Goal: Browse casually

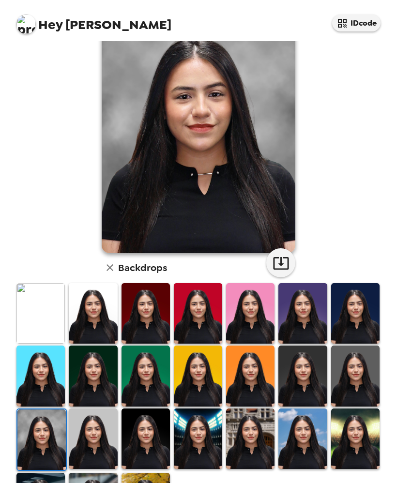
scroll to position [67, 0]
click at [92, 408] on img at bounding box center [93, 438] width 48 height 60
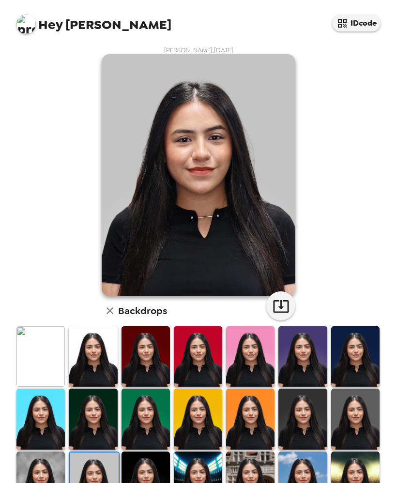
scroll to position [0, 0]
click at [52, 326] on img at bounding box center [40, 356] width 48 height 60
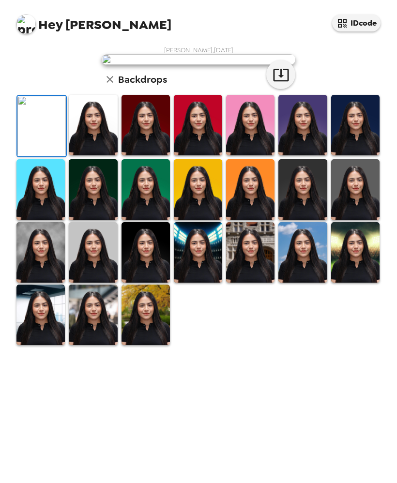
click at [116, 155] on img at bounding box center [93, 125] width 48 height 60
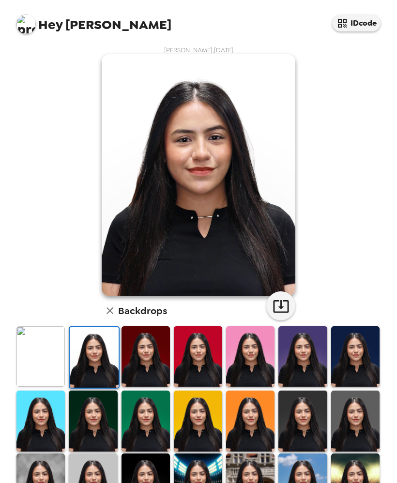
click at [151, 326] on img at bounding box center [145, 356] width 48 height 60
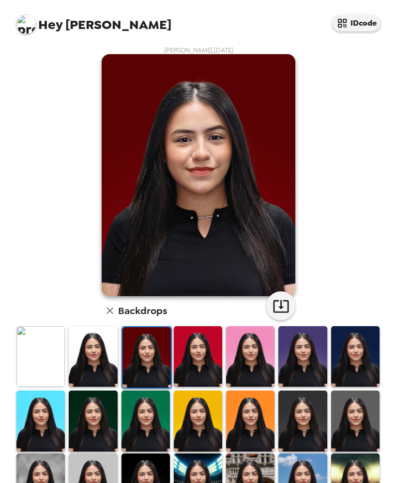
click at [199, 326] on img at bounding box center [198, 356] width 48 height 60
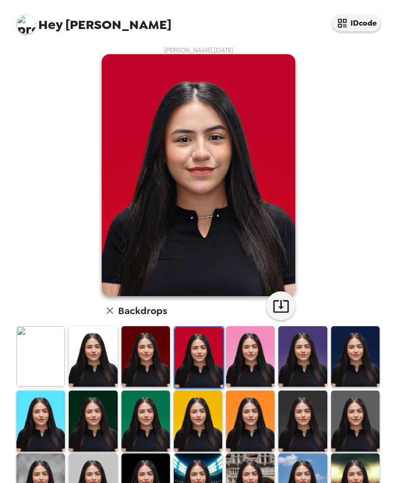
click at [252, 326] on img at bounding box center [250, 356] width 48 height 60
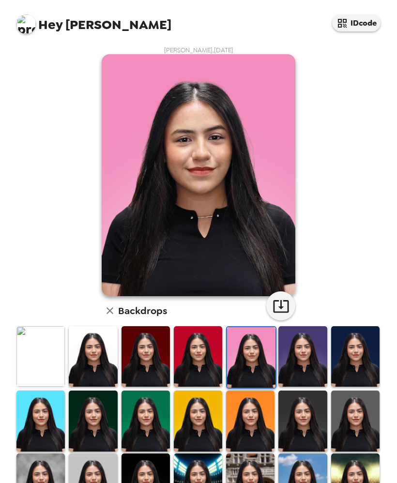
click at [309, 326] on img at bounding box center [302, 356] width 48 height 60
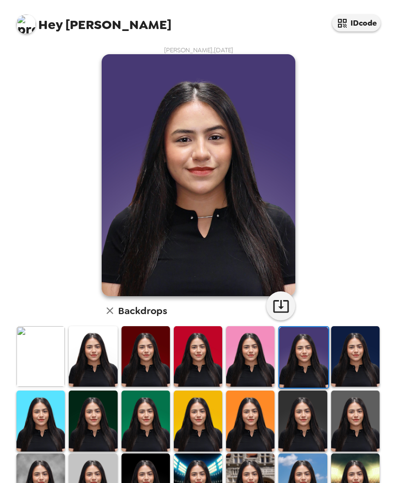
click at [357, 326] on img at bounding box center [355, 356] width 48 height 60
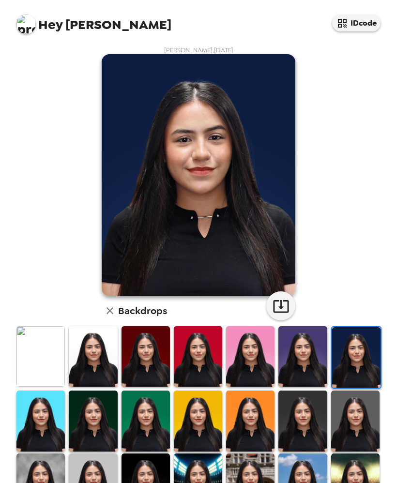
click at [366, 391] on img at bounding box center [355, 421] width 48 height 60
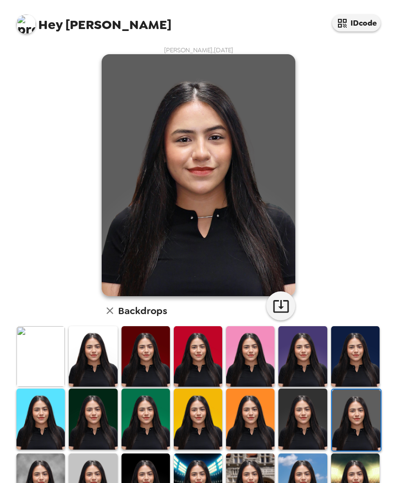
click at [300, 389] on img at bounding box center [302, 419] width 48 height 60
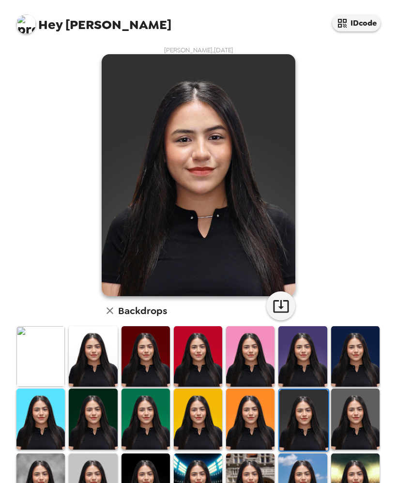
click at [211, 389] on img at bounding box center [198, 419] width 48 height 60
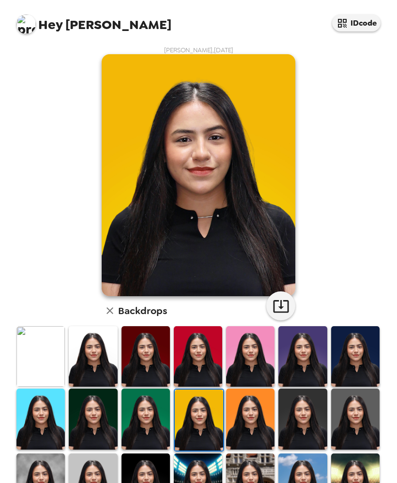
click at [146, 389] on img at bounding box center [145, 419] width 48 height 60
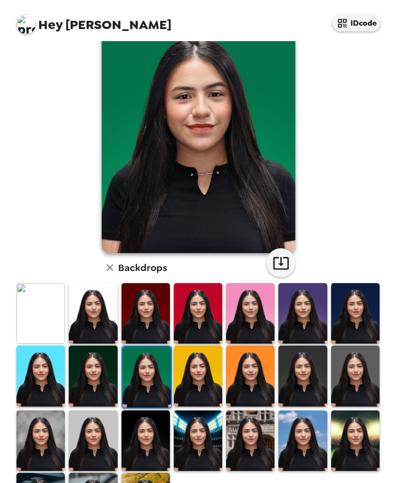
click at [211, 410] on img at bounding box center [198, 440] width 48 height 60
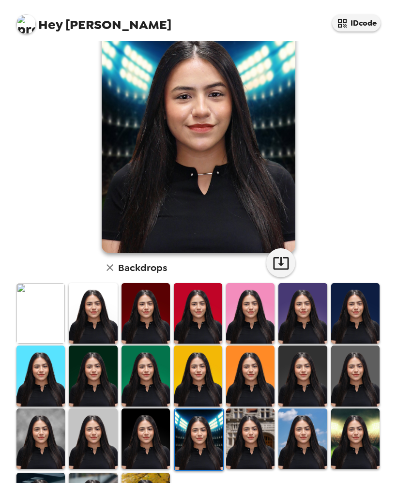
scroll to position [41, 0]
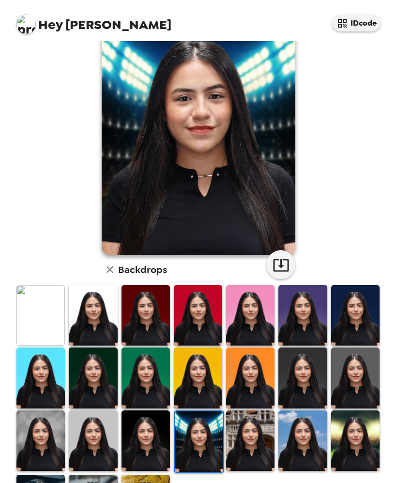
click at [373, 410] on img at bounding box center [355, 440] width 48 height 60
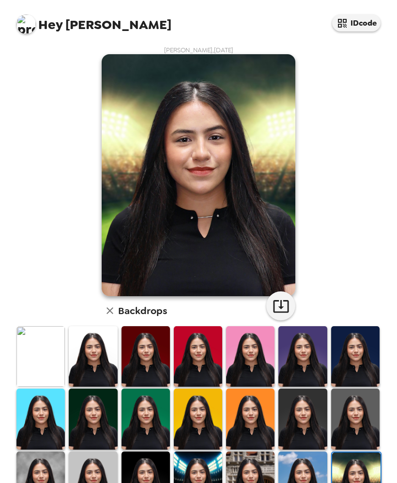
scroll to position [0, 0]
click at [83, 326] on img at bounding box center [93, 356] width 48 height 60
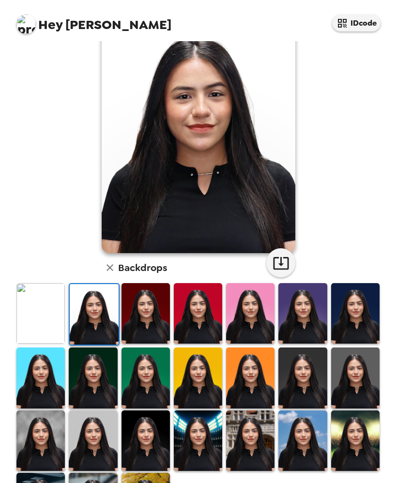
click at [91, 410] on img at bounding box center [93, 440] width 48 height 60
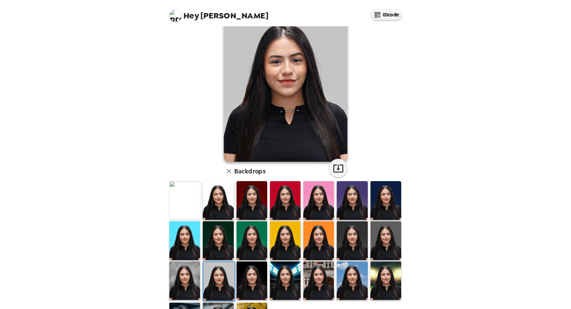
scroll to position [41, 0]
